Goal: Task Accomplishment & Management: Use online tool/utility

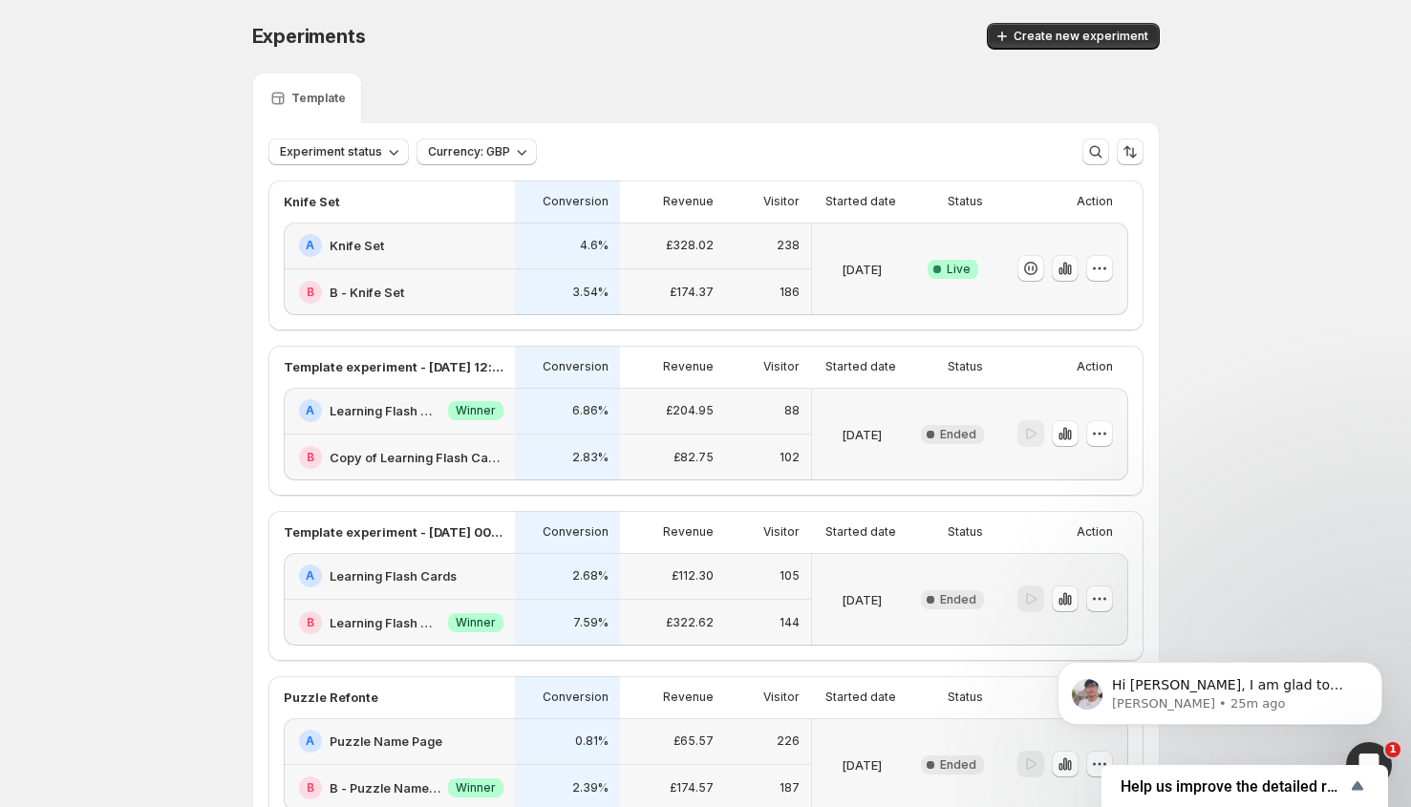
click at [1062, 273] on icon "button" at bounding box center [1061, 272] width 4 height 8
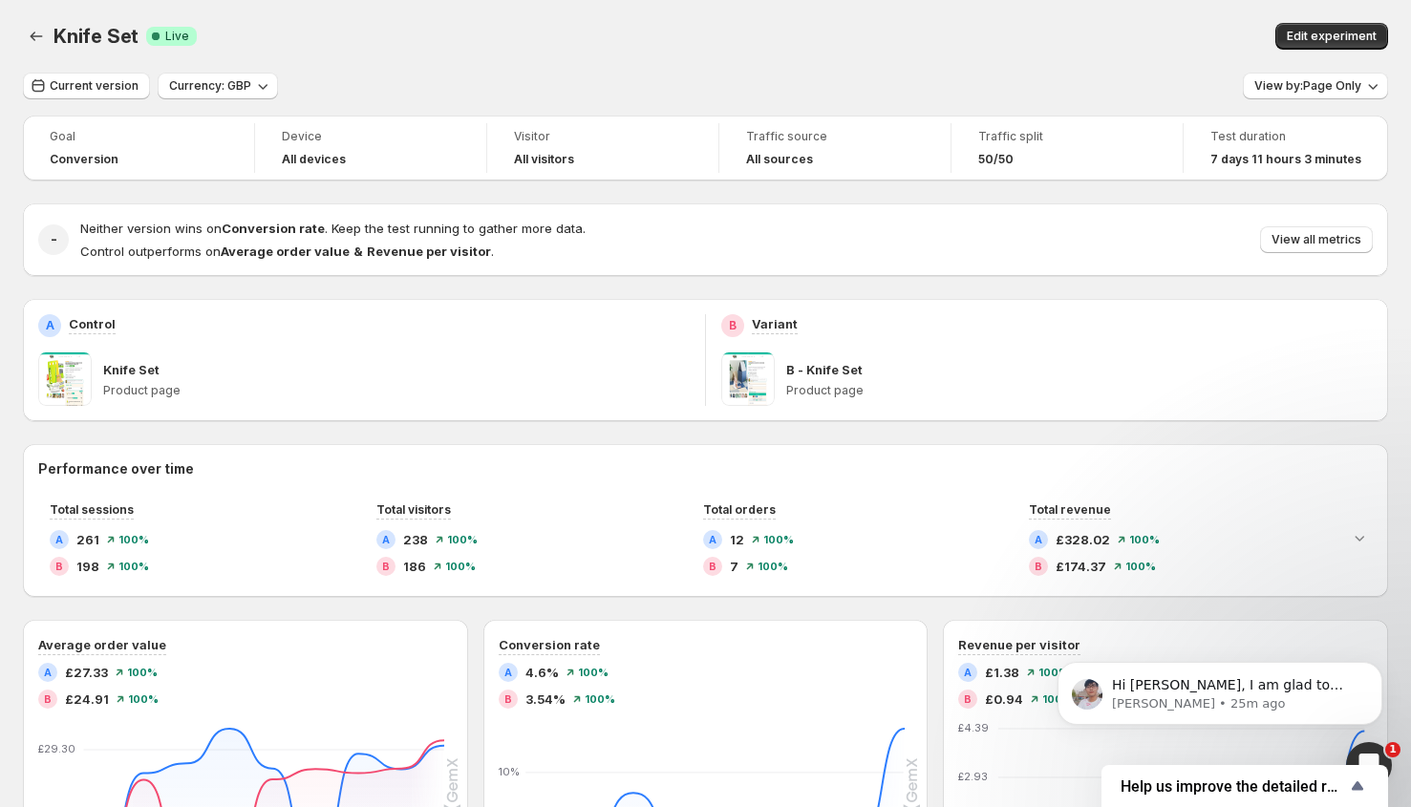
click at [478, 361] on div "Knife Set" at bounding box center [396, 369] width 587 height 19
click at [1343, 41] on span "Edit experiment" at bounding box center [1332, 36] width 90 height 15
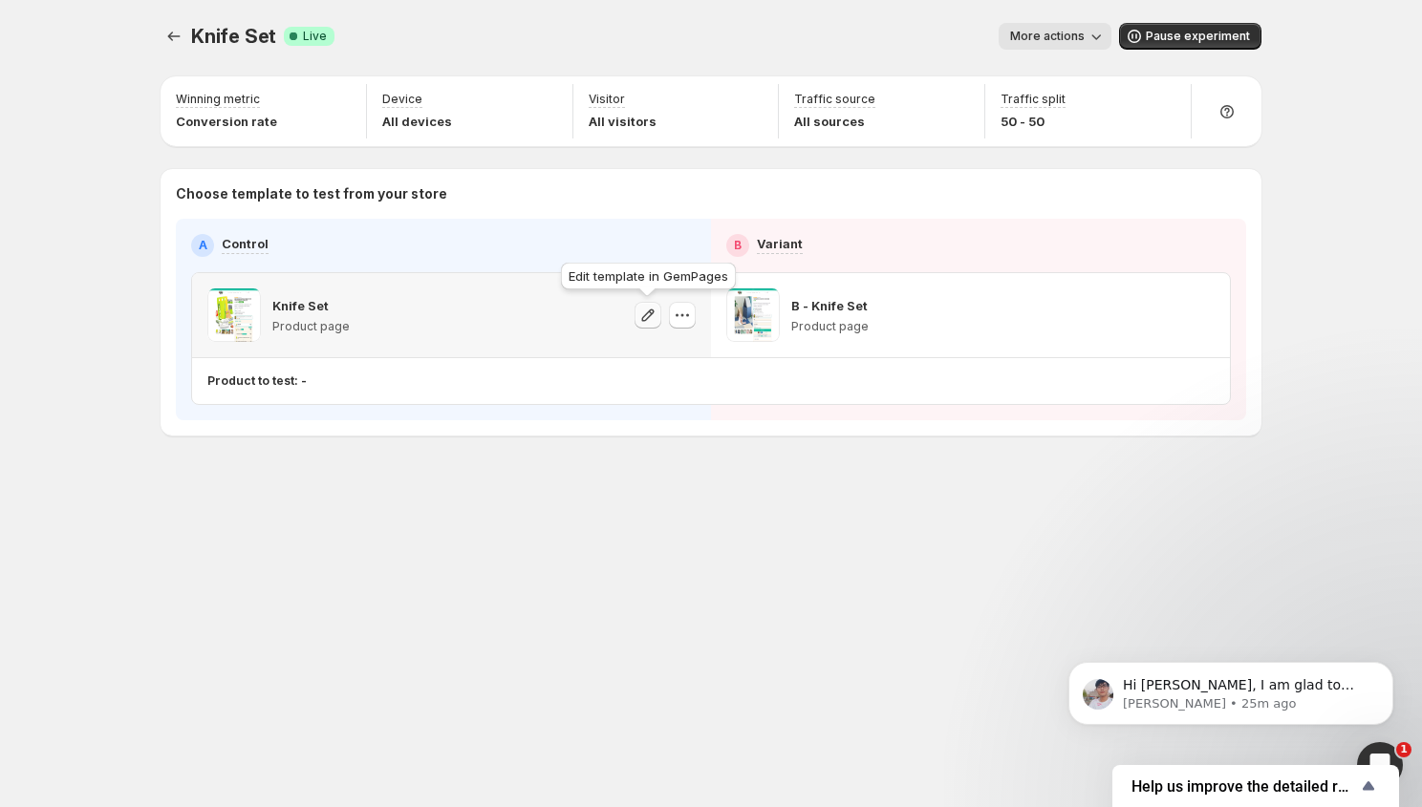
click at [643, 315] on icon "button" at bounding box center [647, 315] width 19 height 19
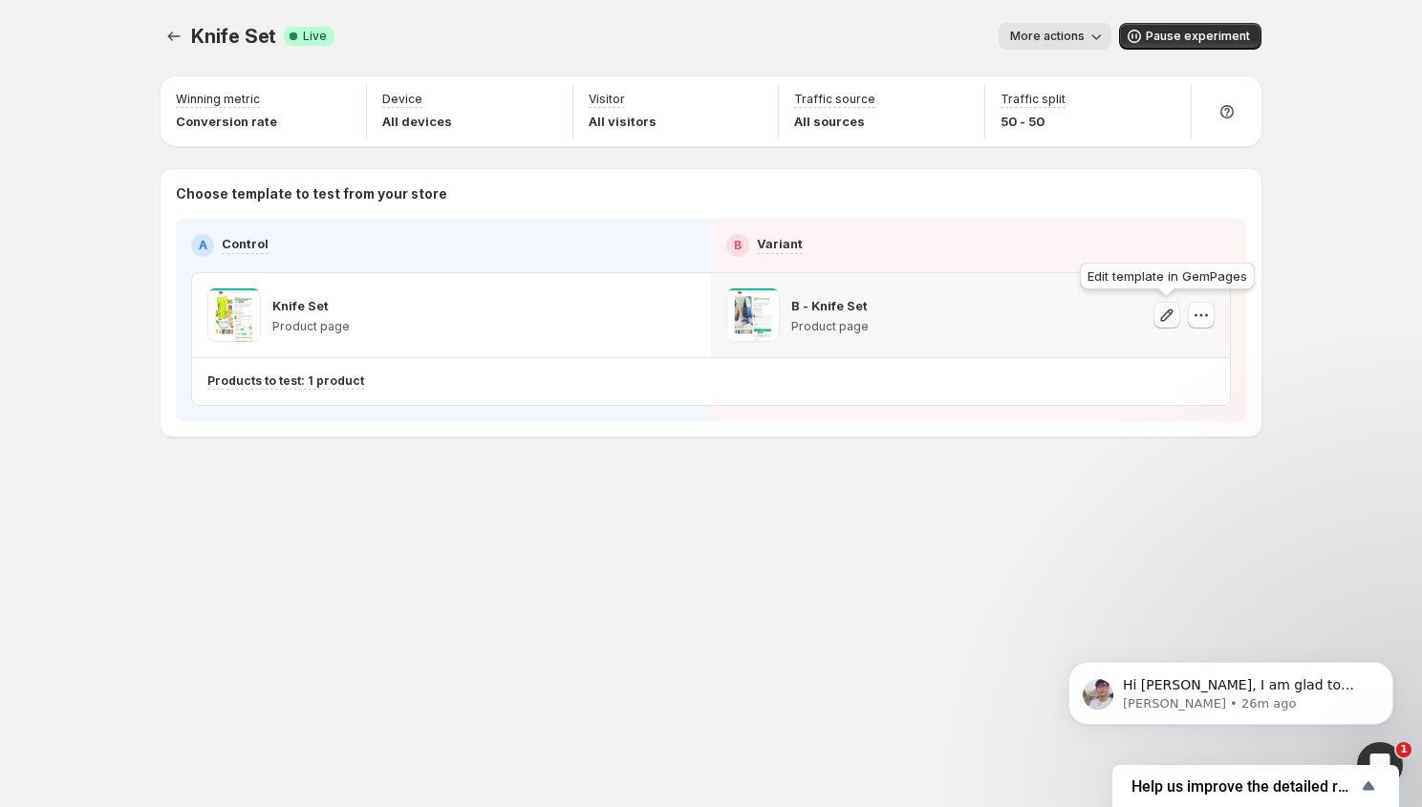
click at [1163, 315] on icon "button" at bounding box center [1166, 315] width 19 height 19
click at [511, 37] on div "More actions" at bounding box center [730, 36] width 761 height 27
click at [159, 35] on div "Knife Set. This page is ready Knife Set Success Complete Live More actions More…" at bounding box center [711, 270] width 1146 height 540
click at [199, 43] on span "Knife Set" at bounding box center [233, 36] width 85 height 23
click at [189, 44] on div at bounding box center [176, 36] width 31 height 27
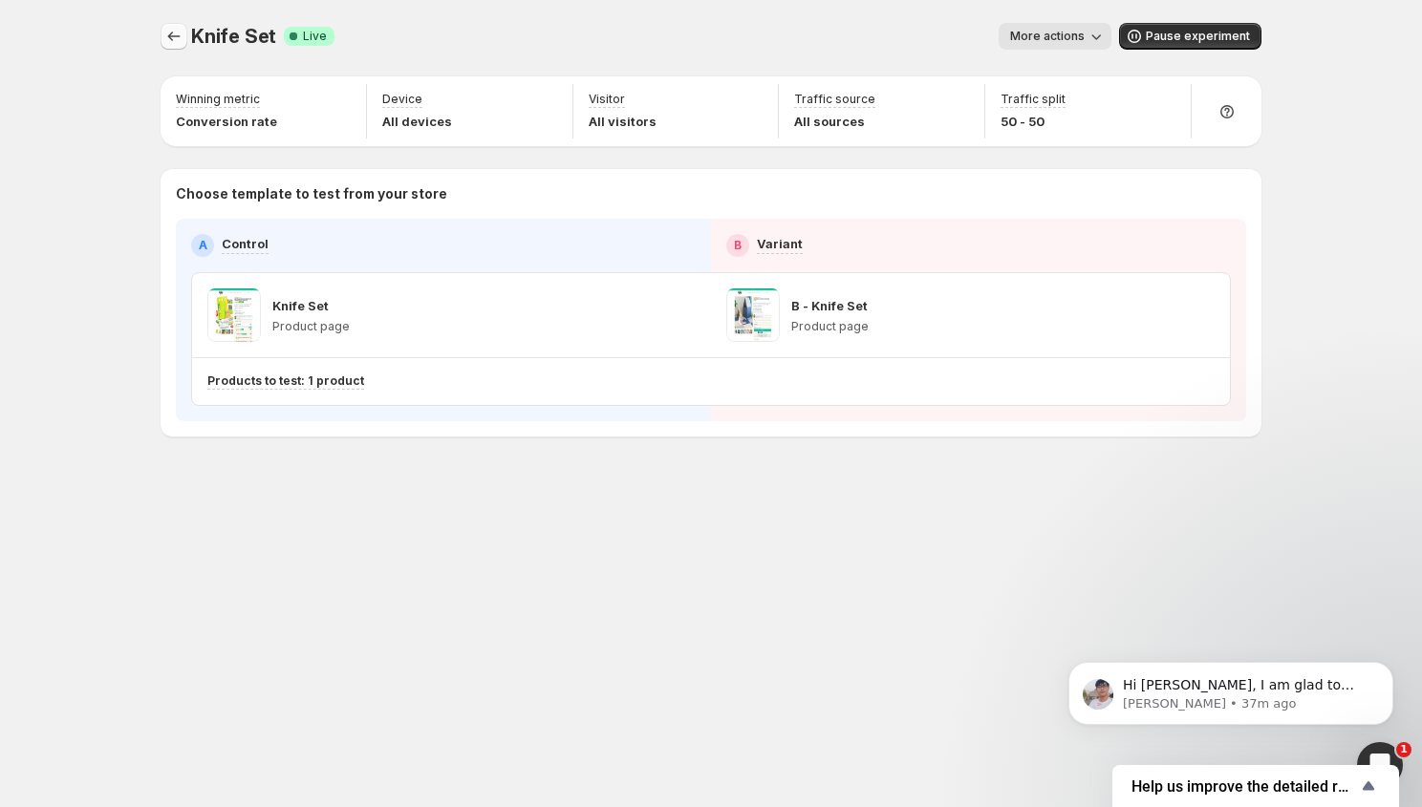
click at [185, 42] on button "Experiments" at bounding box center [174, 36] width 27 height 27
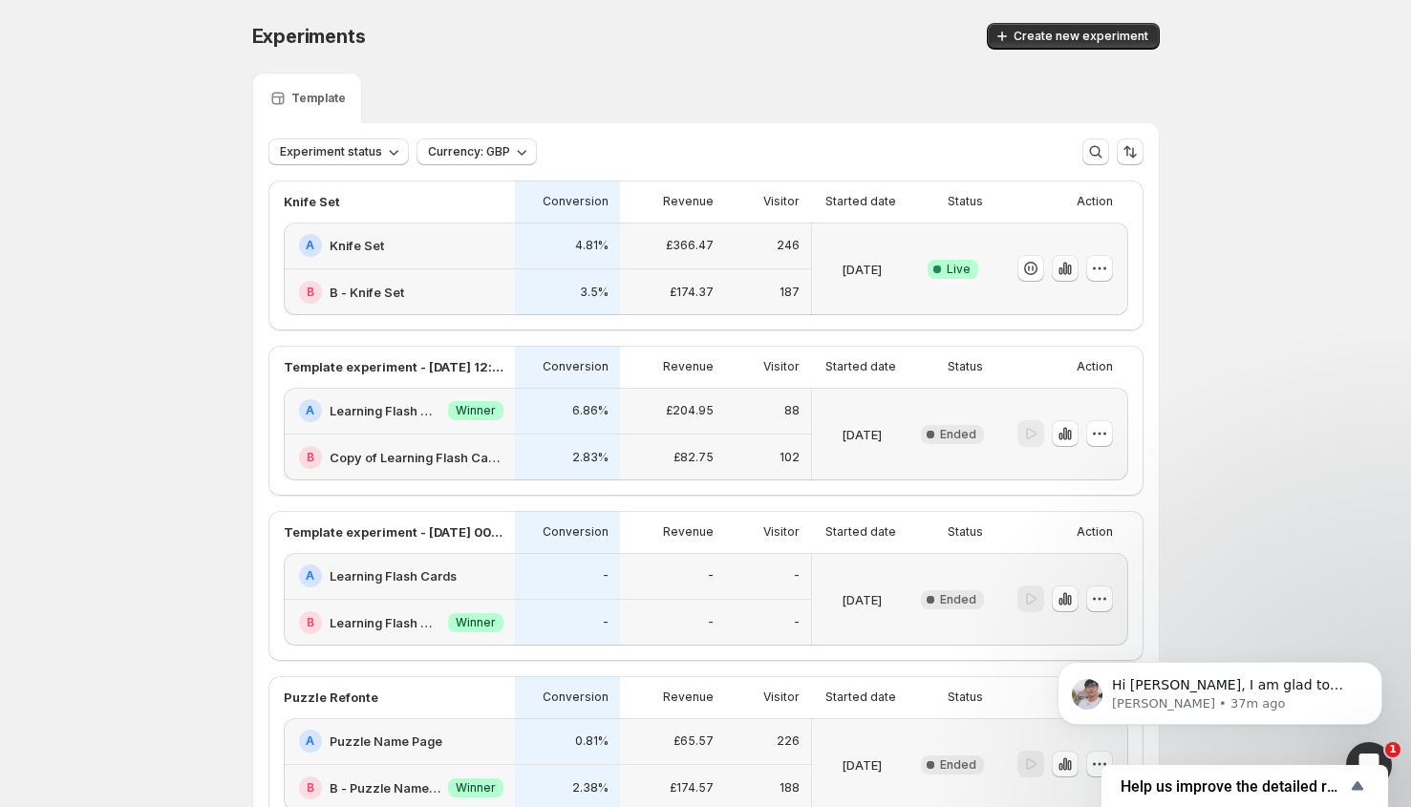
click at [1066, 268] on icon "button" at bounding box center [1064, 269] width 4 height 12
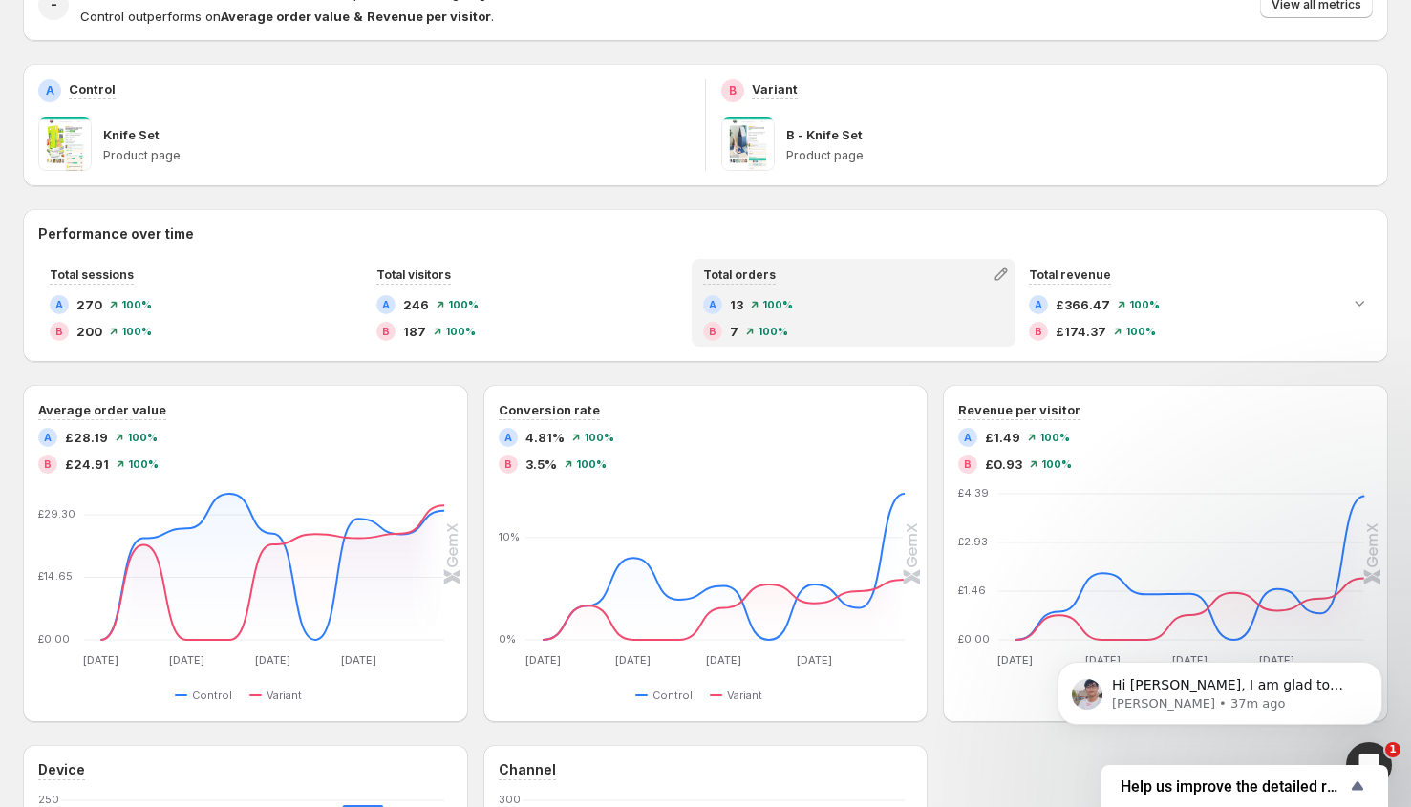
scroll to position [512, 0]
